Goal: Check status

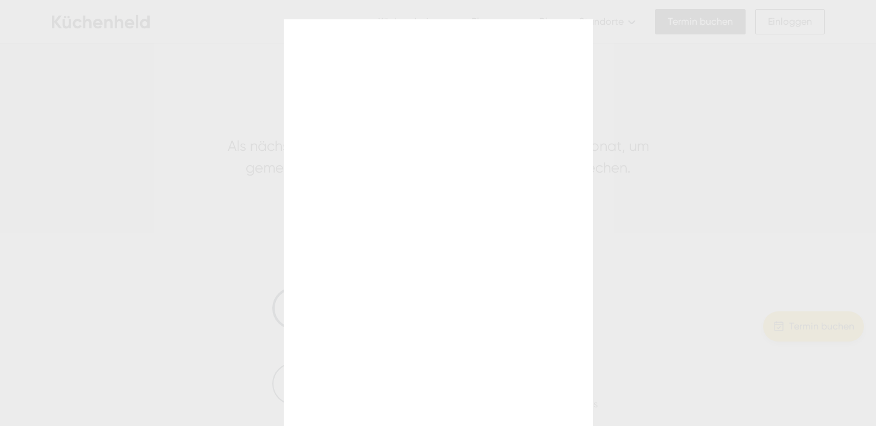
scroll to position [25, 0]
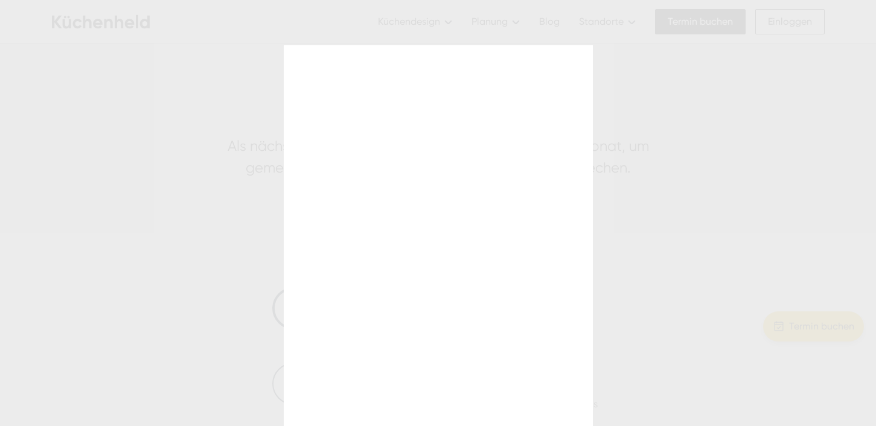
scroll to position [25, 0]
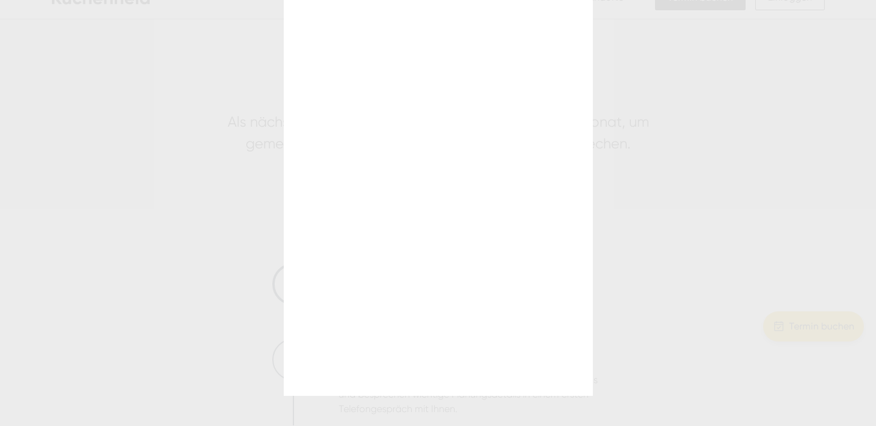
scroll to position [28, 0]
